Goal: Transaction & Acquisition: Download file/media

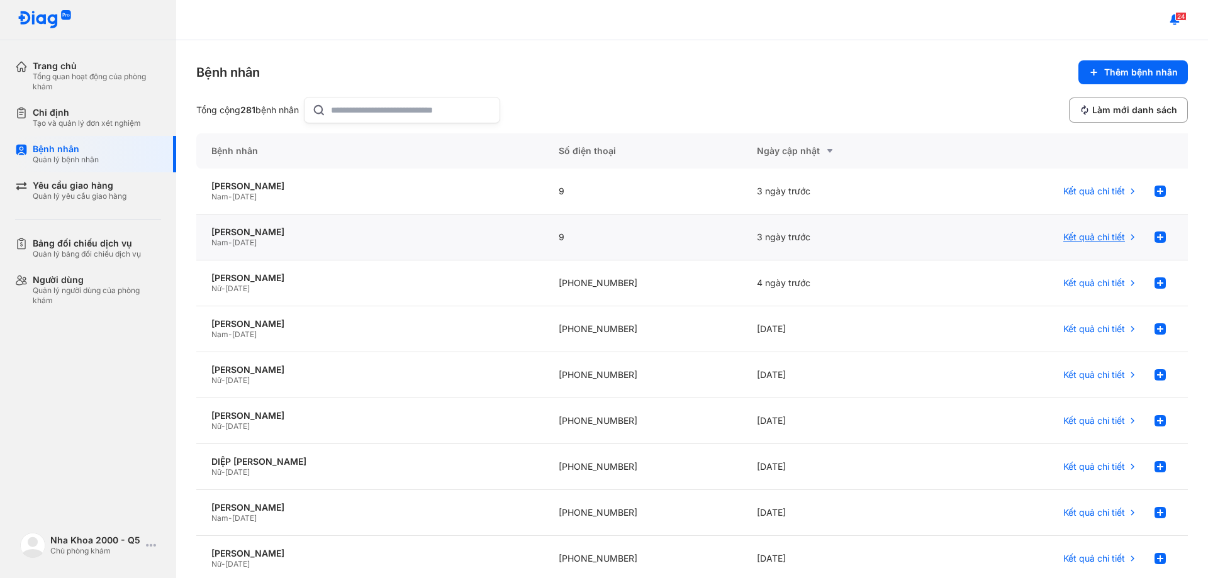
click at [1106, 239] on span "Kết quả chi tiết" at bounding box center [1094, 237] width 62 height 11
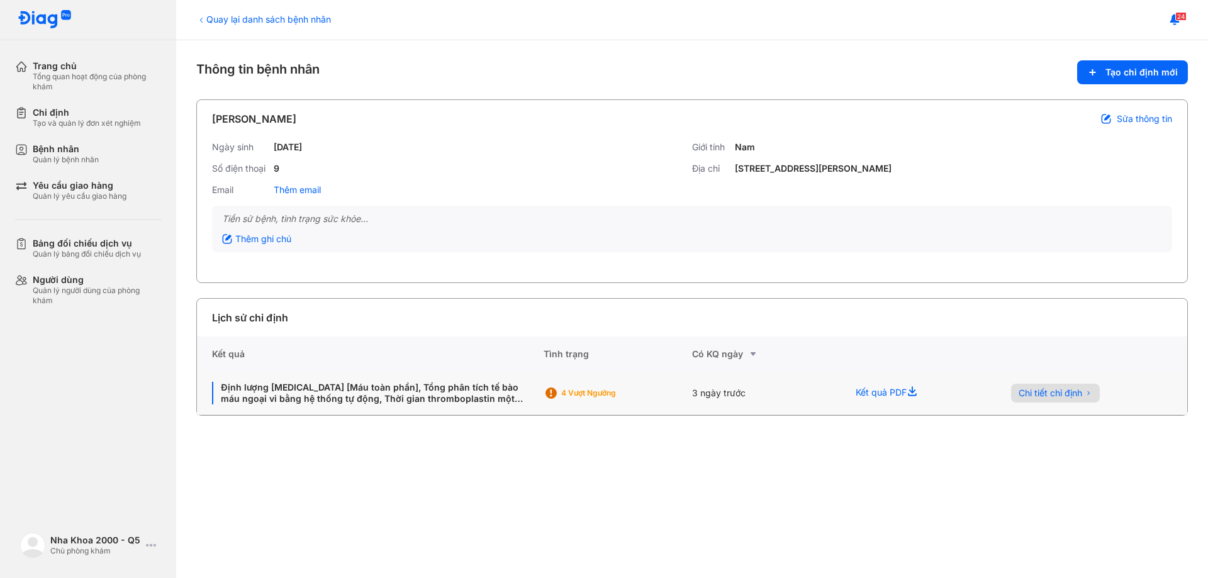
click at [1024, 398] on span "Chi tiết chỉ định" at bounding box center [1051, 393] width 64 height 11
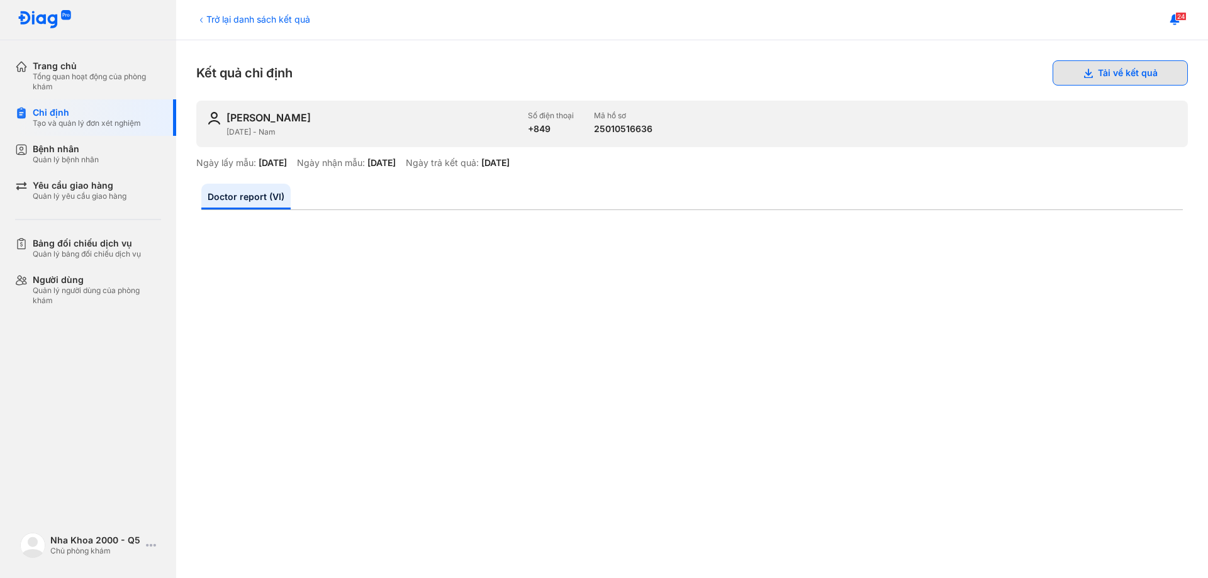
click at [1115, 82] on button "Tải về kết quả" at bounding box center [1120, 72] width 135 height 25
